Goal: Find specific page/section: Find specific page/section

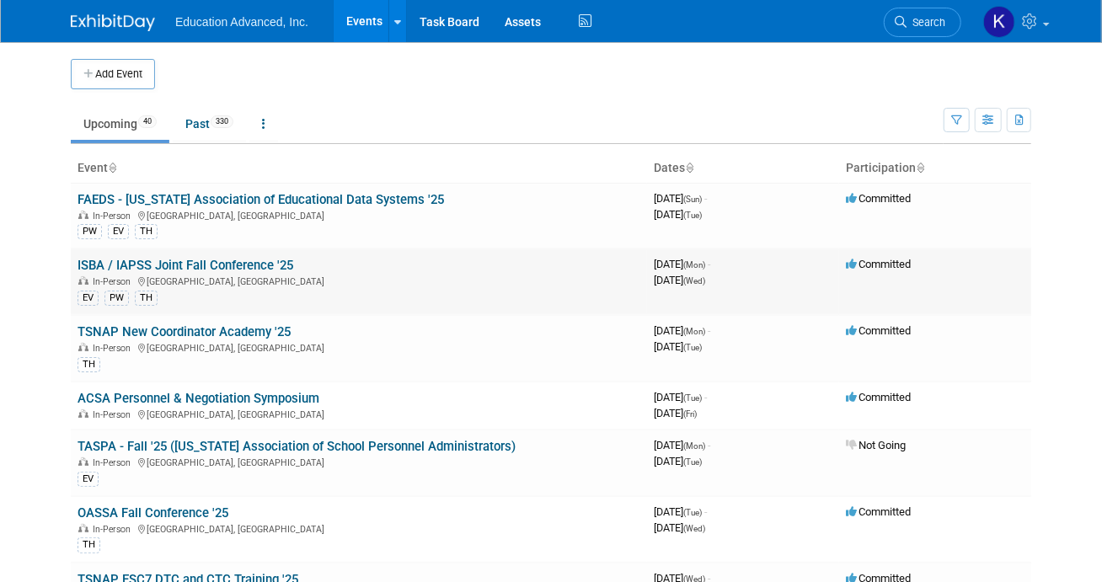
click at [257, 264] on link "ISBA / IAPSS Joint Fall Conference '25" at bounding box center [186, 265] width 216 height 15
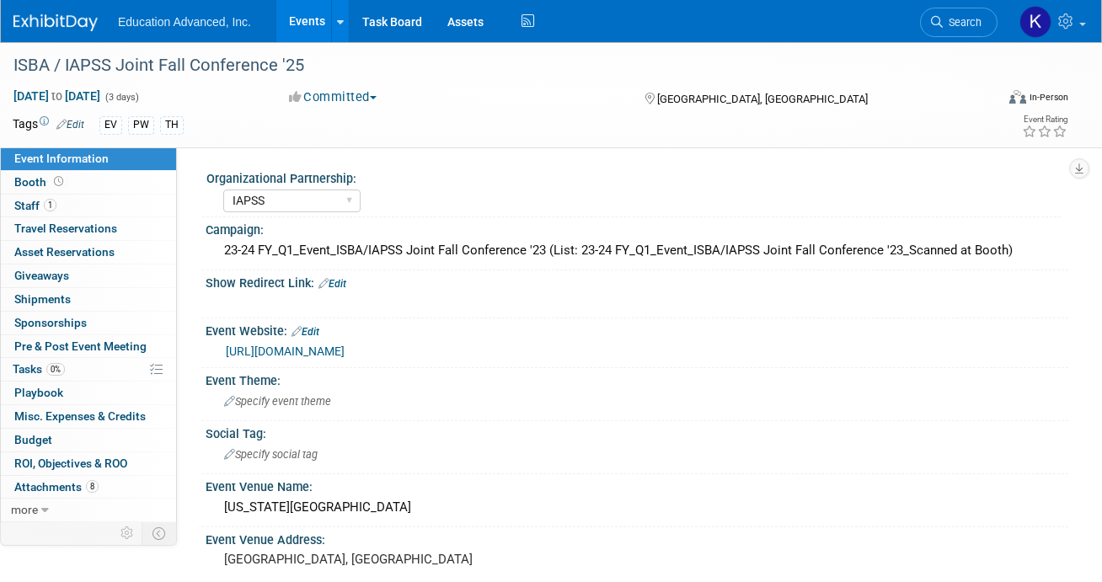
select select "IAPSS"
click at [29, 181] on span "Booth" at bounding box center [40, 181] width 52 height 13
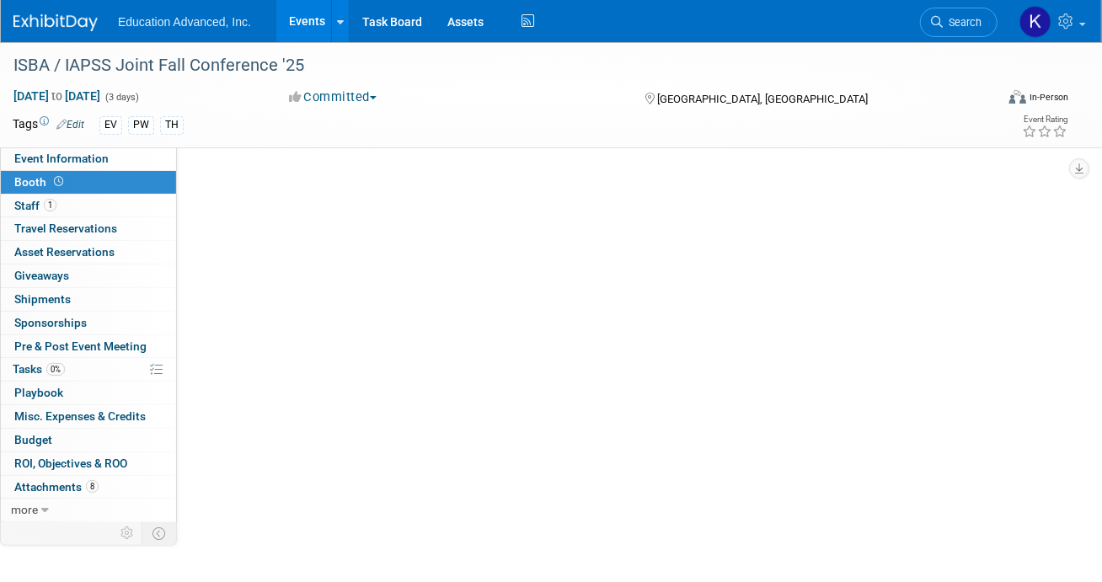
select select "Education Advanced, Inc."
select select "10x10"
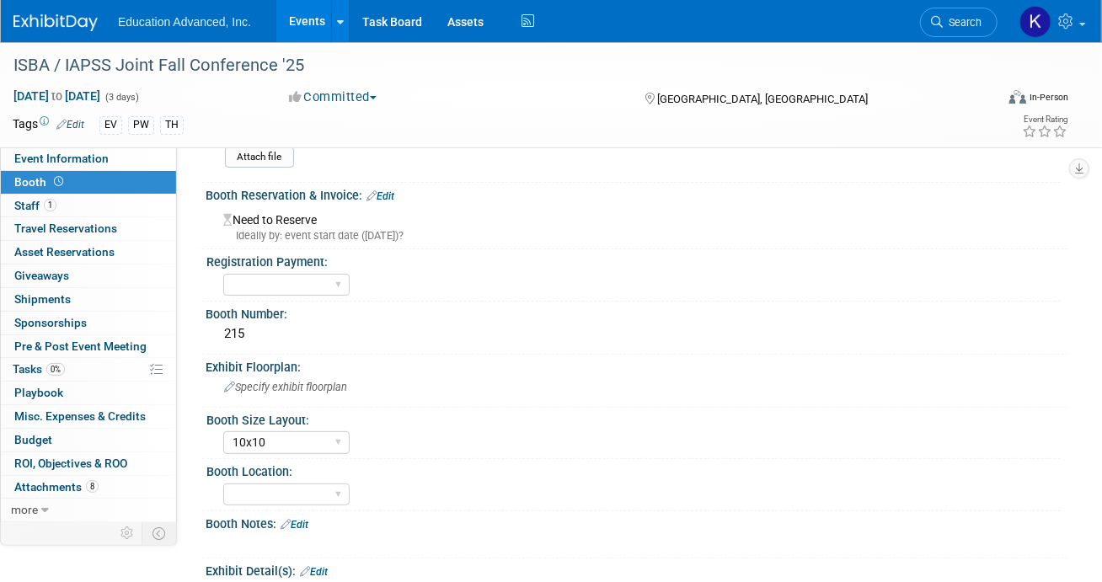
scroll to position [99, 0]
